Goal: Information Seeking & Learning: Understand process/instructions

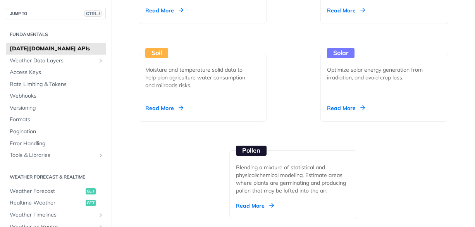
scroll to position [1045, 0]
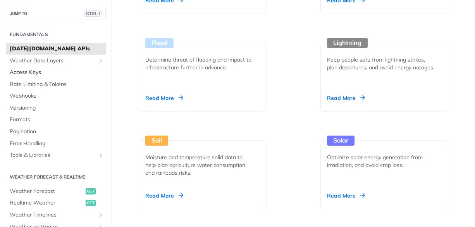
click at [17, 72] on span "Access Keys" at bounding box center [57, 73] width 94 height 8
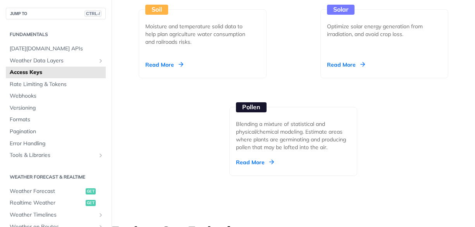
scroll to position [1200, 0]
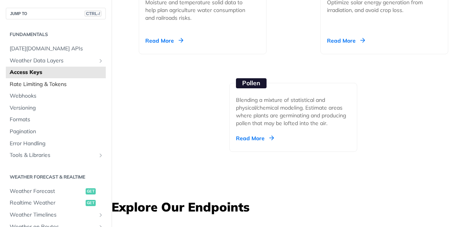
click at [39, 84] on span "Rate Limiting & Tokens" at bounding box center [57, 85] width 94 height 8
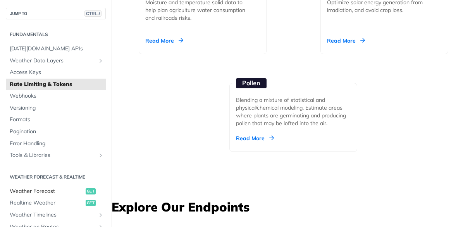
click at [39, 195] on link "Weather Forecast get" at bounding box center [56, 191] width 100 height 12
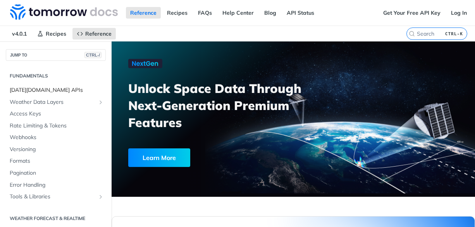
click at [31, 91] on span "[DATE][DOMAIN_NAME] APIs" at bounding box center [57, 90] width 94 height 8
click at [39, 112] on span "Access Keys" at bounding box center [57, 114] width 94 height 8
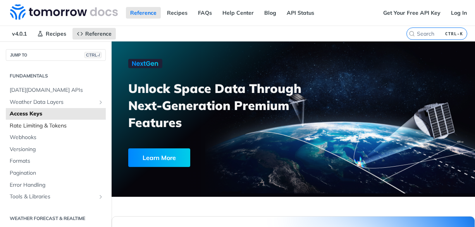
click at [48, 123] on span "Rate Limiting & Tokens" at bounding box center [57, 126] width 94 height 8
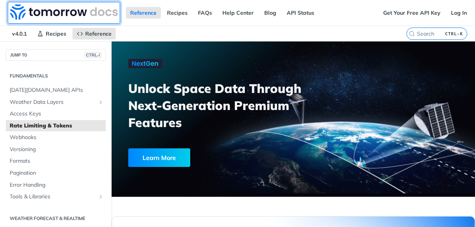
click at [21, 21] on link at bounding box center [64, 13] width 112 height 22
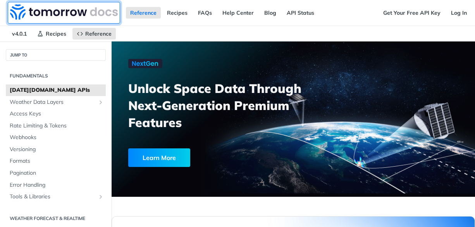
click at [46, 15] on img at bounding box center [64, 11] width 108 height 15
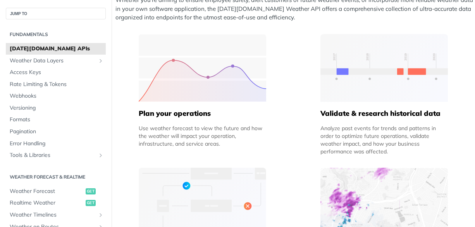
scroll to position [503, 0]
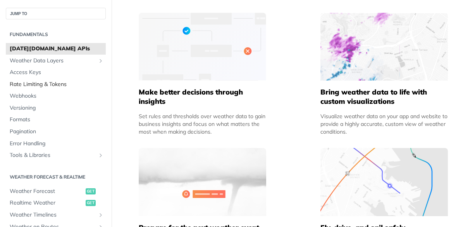
click at [29, 81] on span "Rate Limiting & Tokens" at bounding box center [57, 85] width 94 height 8
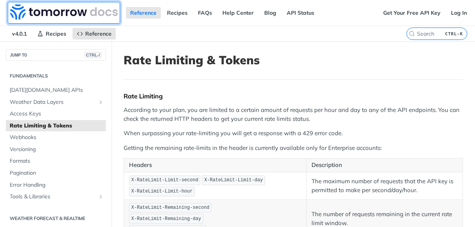
click at [57, 11] on img at bounding box center [64, 11] width 108 height 15
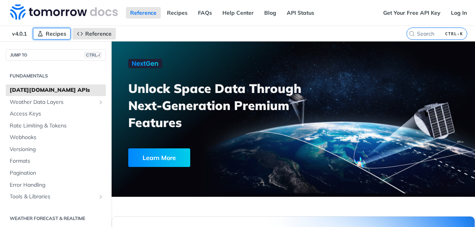
click at [58, 35] on span "Recipes" at bounding box center [56, 33] width 21 height 7
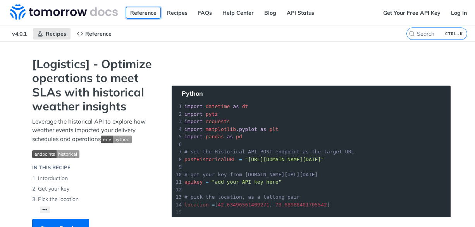
click at [149, 10] on link "Reference" at bounding box center [143, 13] width 35 height 12
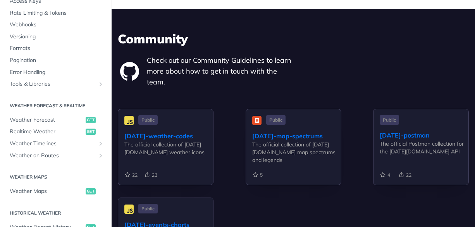
scroll to position [155, 0]
